Goal: Transaction & Acquisition: Purchase product/service

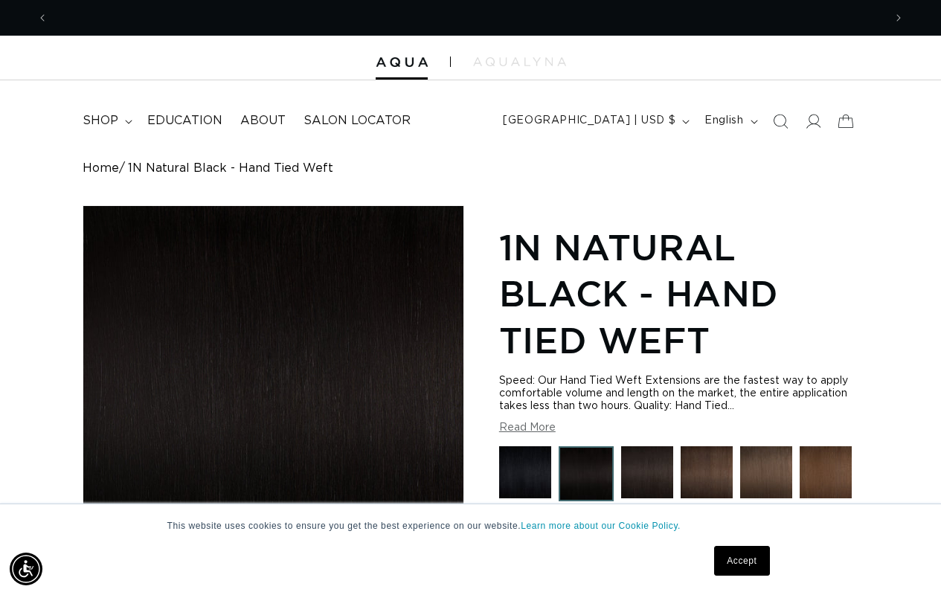
scroll to position [0, 1671]
click at [742, 561] on link "Accept" at bounding box center [741, 561] width 55 height 30
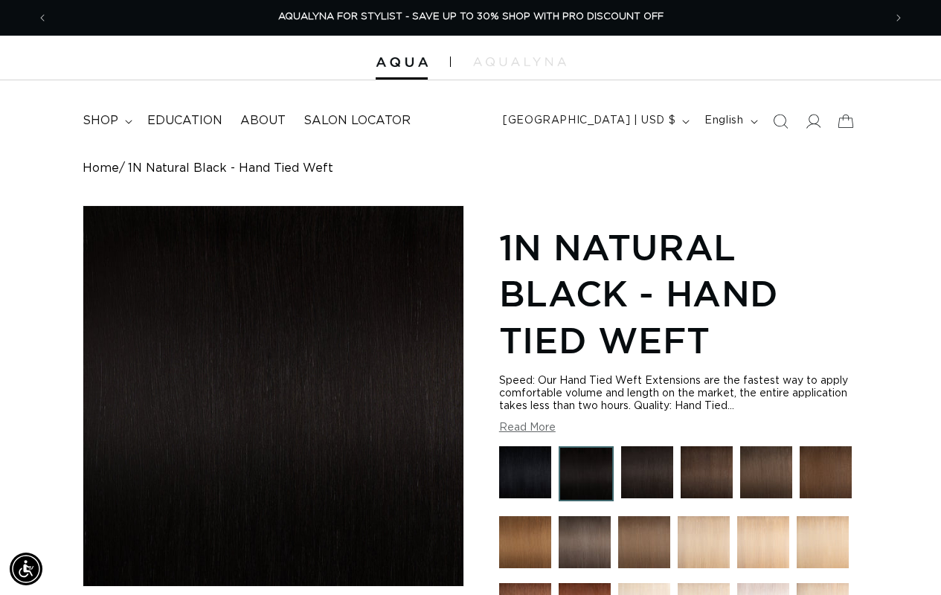
click at [525, 545] on img at bounding box center [525, 542] width 52 height 52
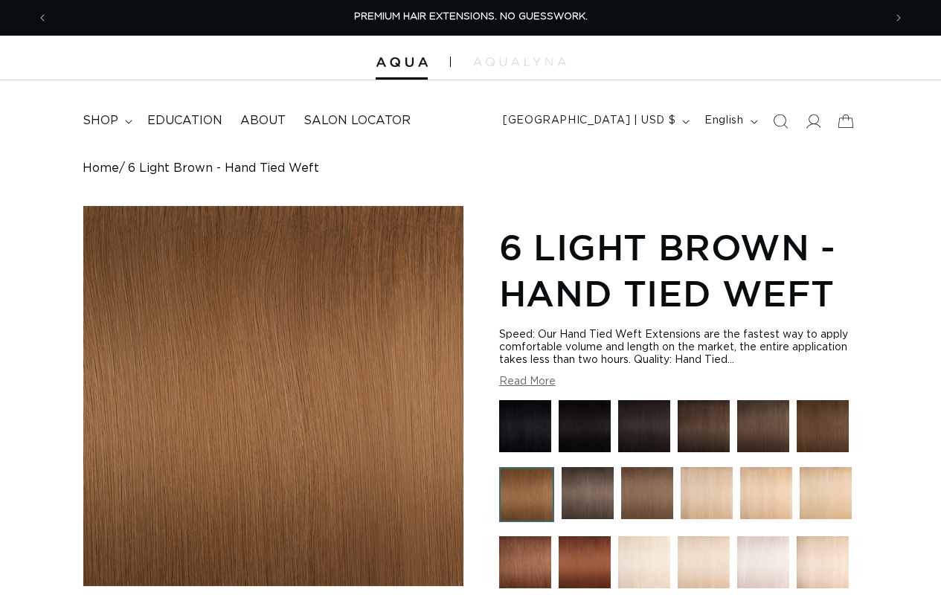
click at [706, 498] on img at bounding box center [707, 493] width 52 height 52
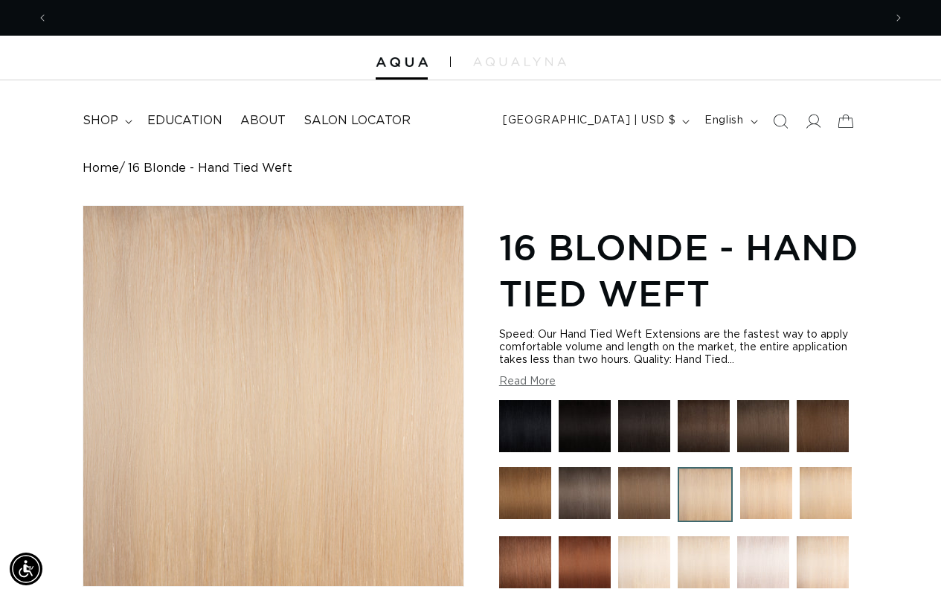
scroll to position [0, 836]
click at [705, 498] on img at bounding box center [705, 494] width 55 height 55
click at [766, 498] on img at bounding box center [766, 493] width 52 height 52
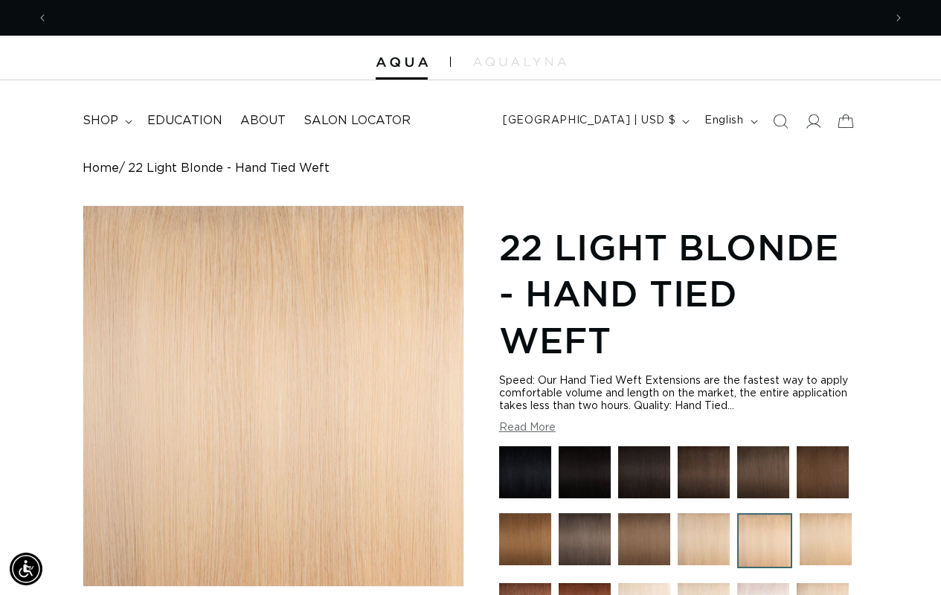
scroll to position [0, 836]
click at [618, 121] on span "[GEOGRAPHIC_DATA] | USD $" at bounding box center [589, 121] width 173 height 16
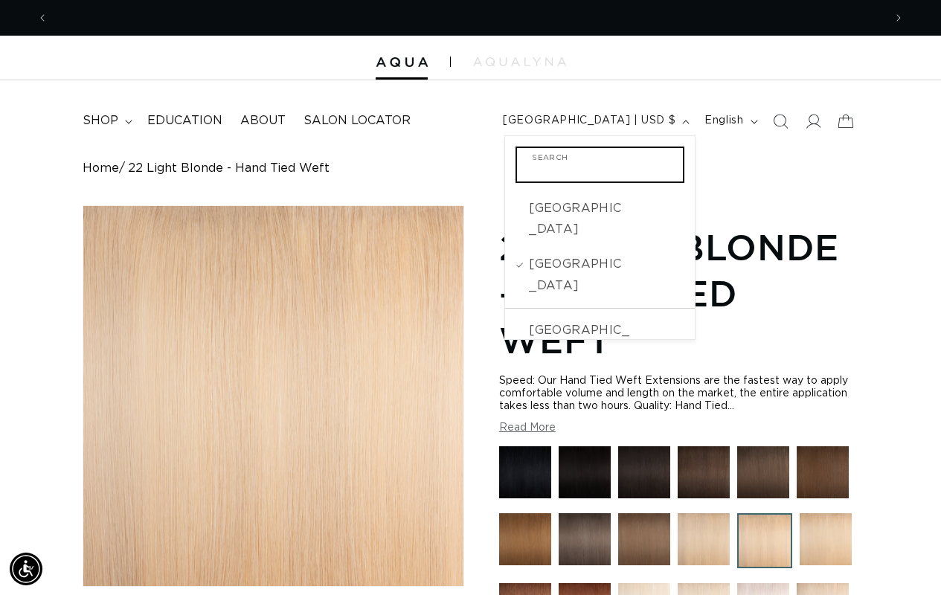
scroll to position [0, 1671]
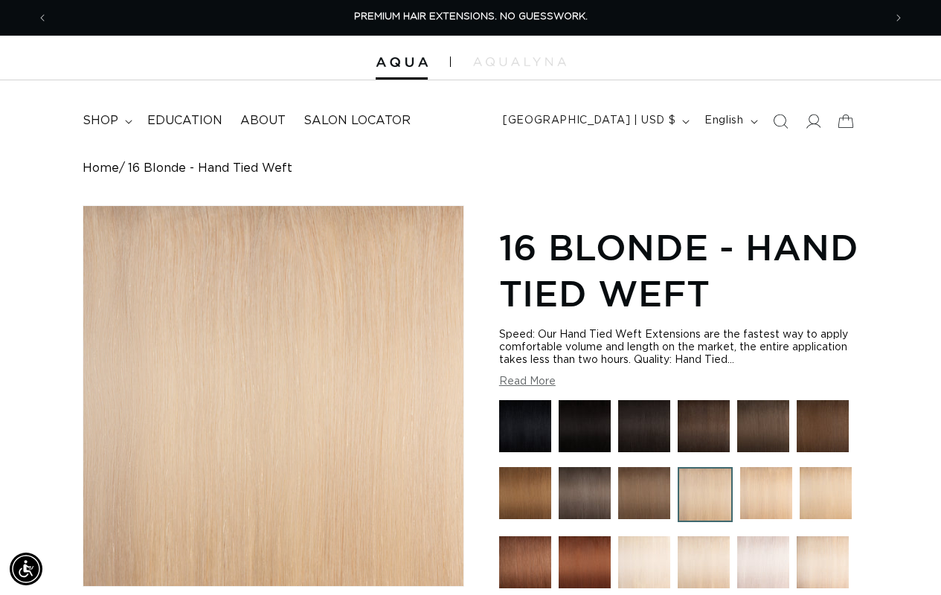
click at [42, 17] on icon "Previous announcement" at bounding box center [42, 17] width 4 height 15
click at [705, 498] on img at bounding box center [705, 494] width 55 height 55
click at [766, 498] on img at bounding box center [766, 493] width 52 height 52
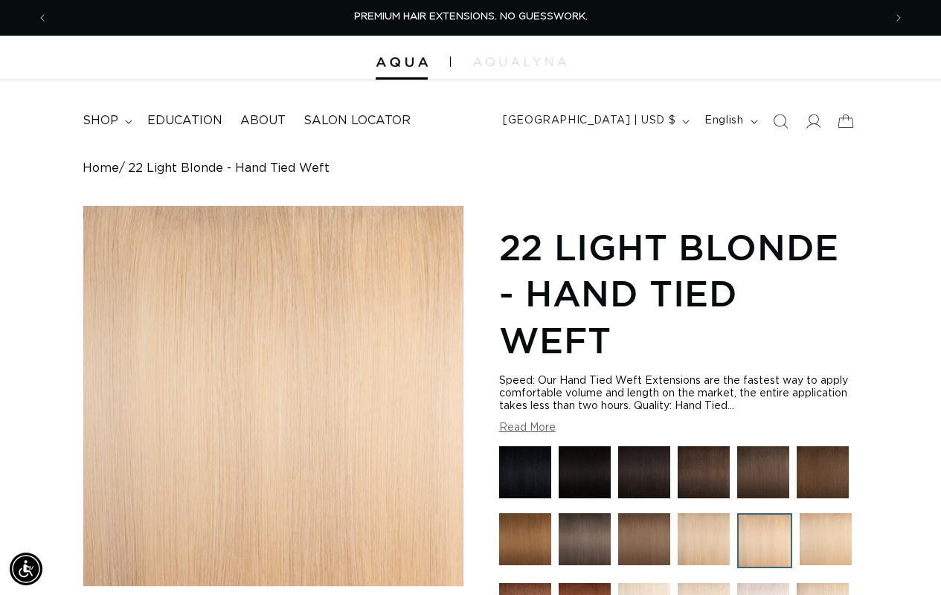
click at [527, 428] on button "Read More" at bounding box center [527, 428] width 57 height 13
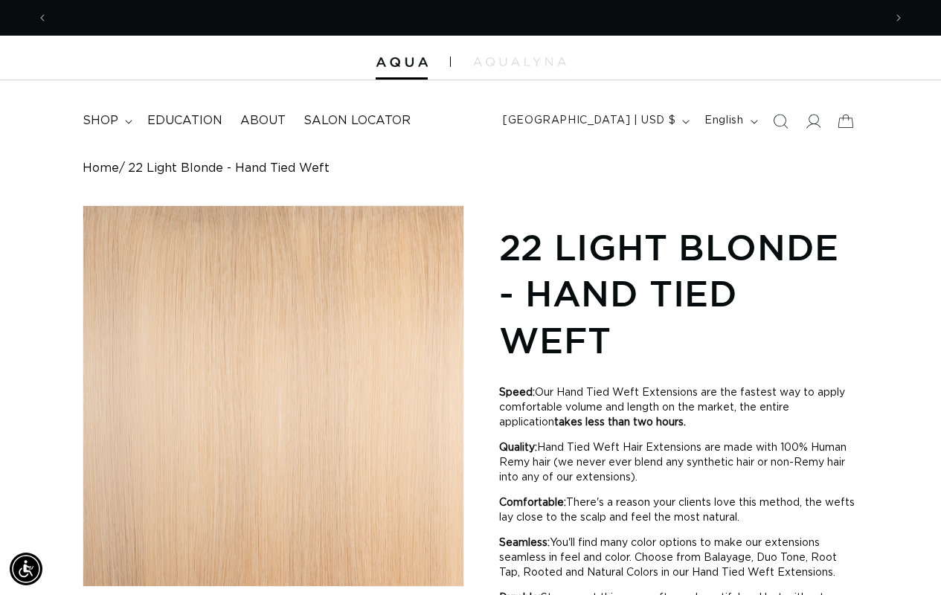
scroll to position [0, 836]
click at [42, 17] on icon "Previous announcement" at bounding box center [42, 17] width 4 height 15
click at [618, 121] on span "[GEOGRAPHIC_DATA] | USD $" at bounding box center [589, 121] width 173 height 16
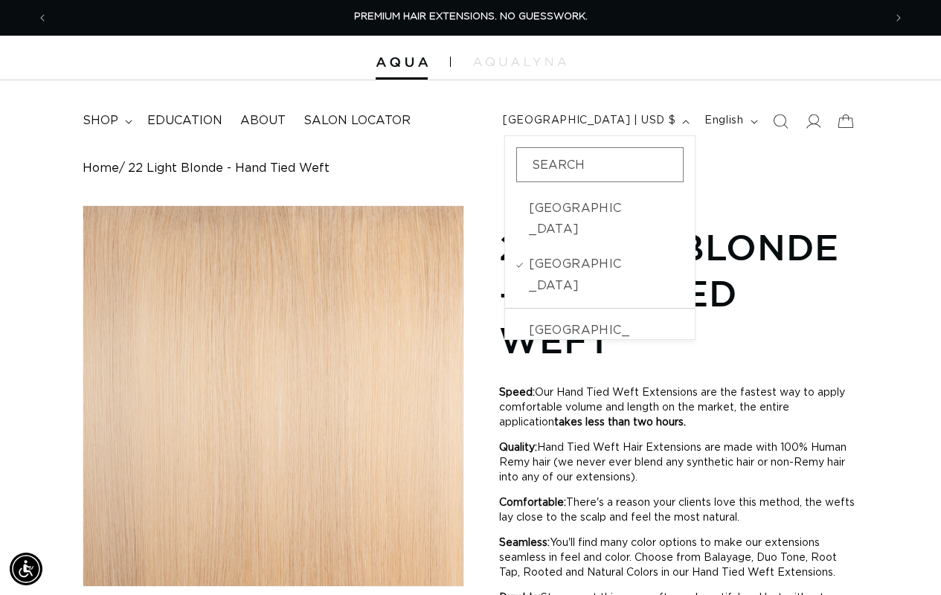
click at [42, 17] on icon "Previous announcement" at bounding box center [42, 17] width 4 height 15
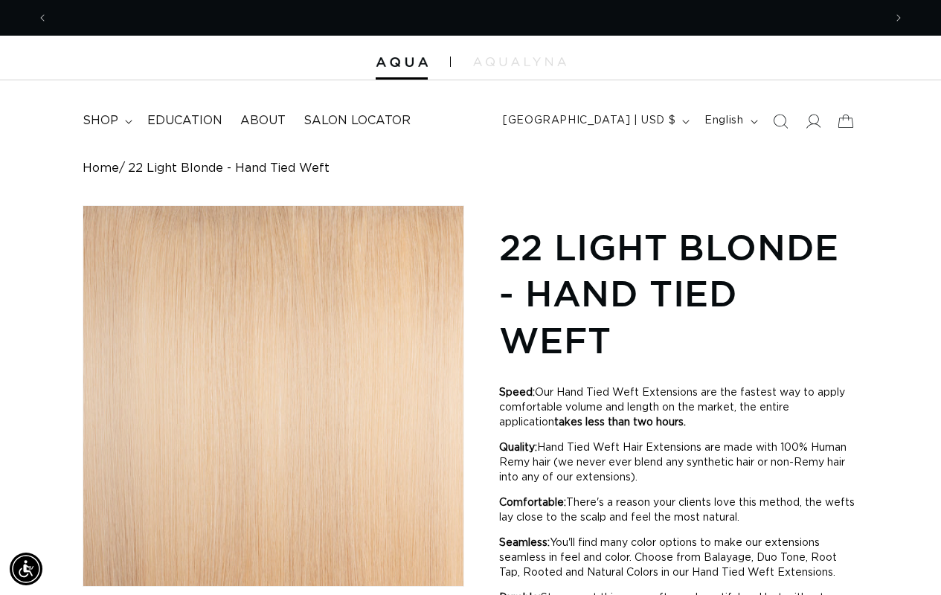
scroll to position [0, 1671]
click at [42, 17] on icon "Previous announcement" at bounding box center [42, 17] width 4 height 15
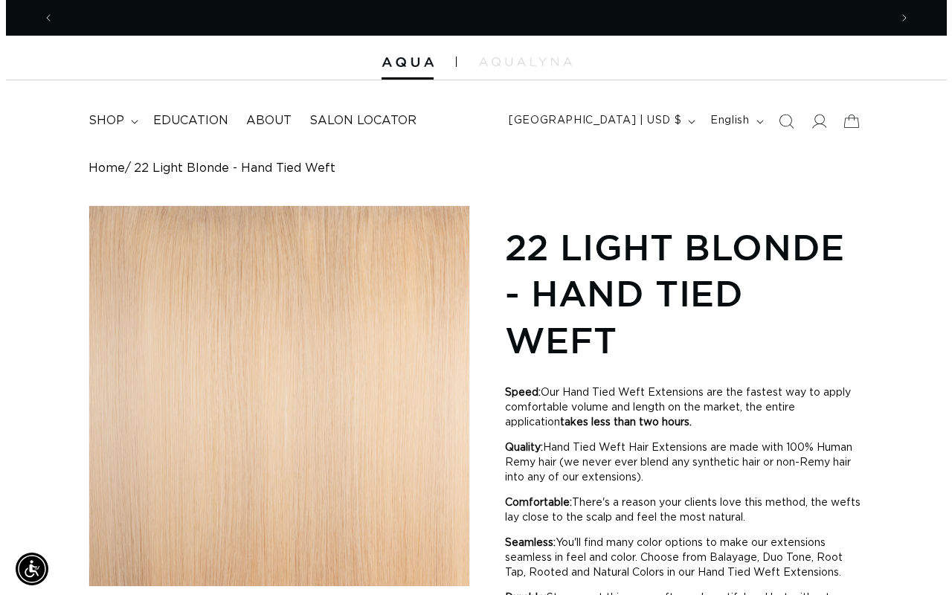
scroll to position [0, 836]
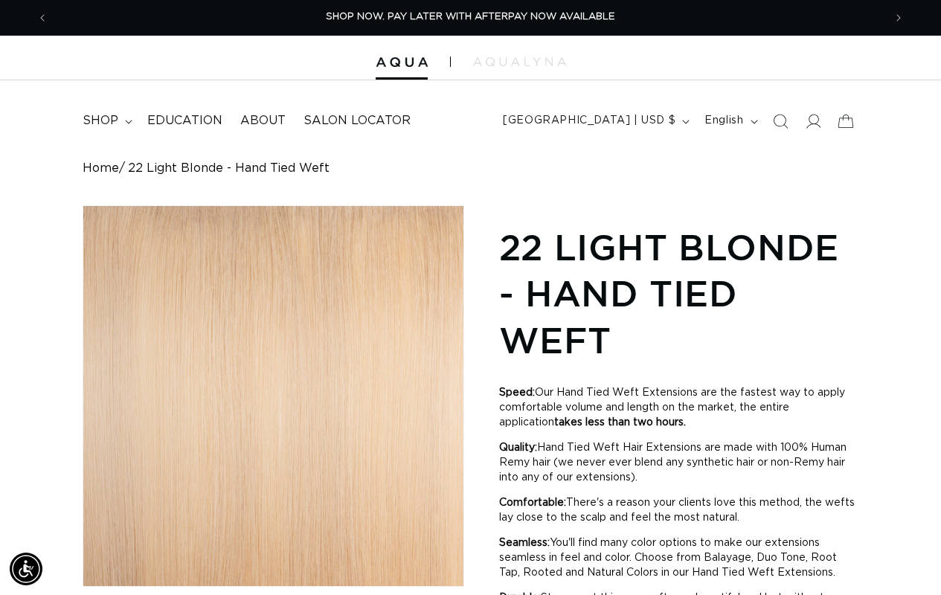
click at [844, 121] on icon at bounding box center [846, 121] width 33 height 33
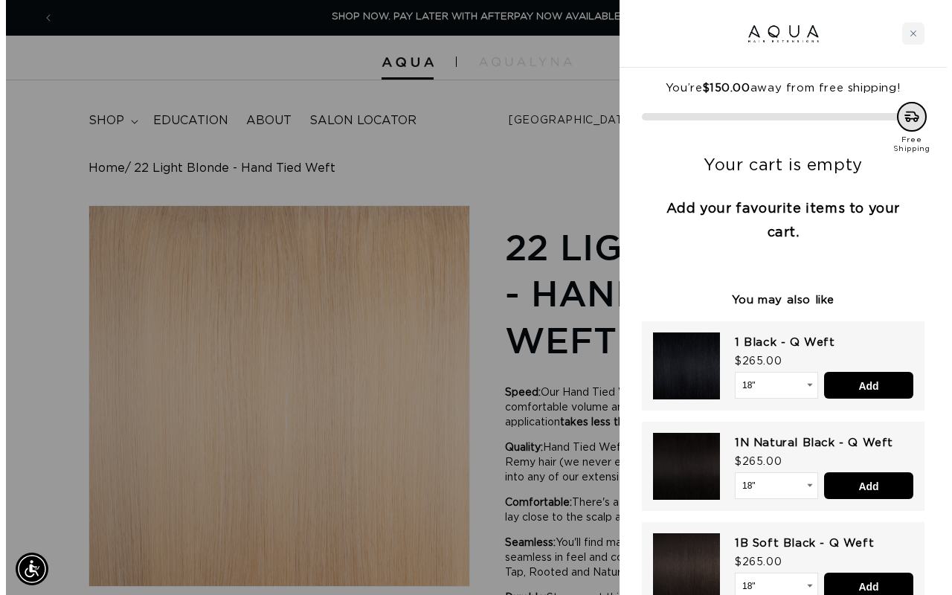
scroll to position [0, 847]
